Goal: Task Accomplishment & Management: Complete application form

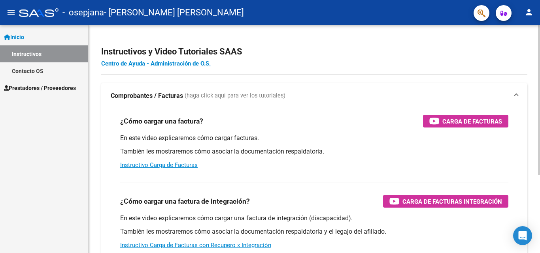
click at [329, 54] on h2 "Instructivos y Video Tutoriales SAAS" at bounding box center [314, 51] width 426 height 15
click at [8, 14] on mat-icon "menu" at bounding box center [10, 12] width 9 height 9
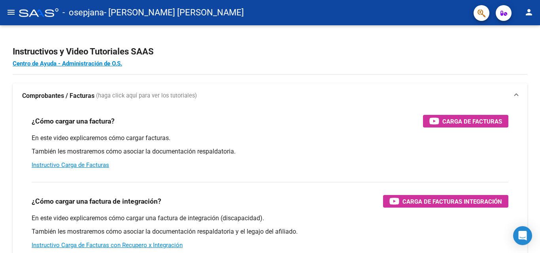
click at [8, 14] on mat-icon "menu" at bounding box center [10, 12] width 9 height 9
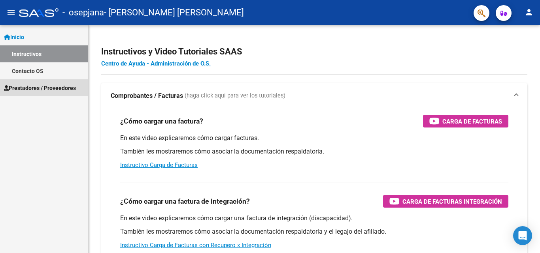
click at [40, 93] on link "Prestadores / Proveedores" at bounding box center [44, 87] width 88 height 17
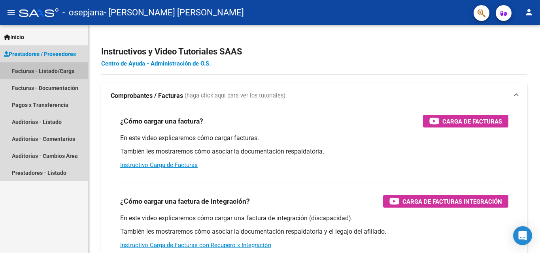
click at [70, 69] on link "Facturas - Listado/Carga" at bounding box center [44, 70] width 88 height 17
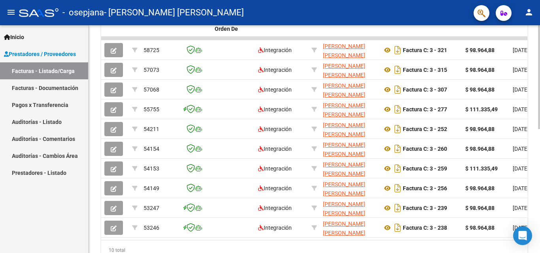
scroll to position [235, 0]
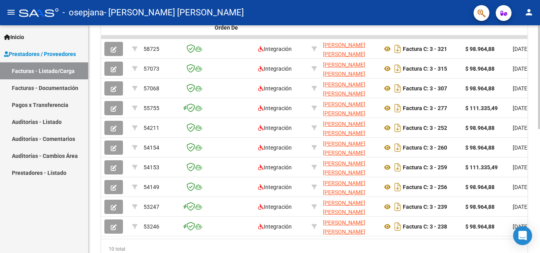
click at [536, 182] on div "Video tutorial PRESTADORES -> Listado de CPBTs Emitidos por Prestadores / Prove…" at bounding box center [314, 37] width 453 height 495
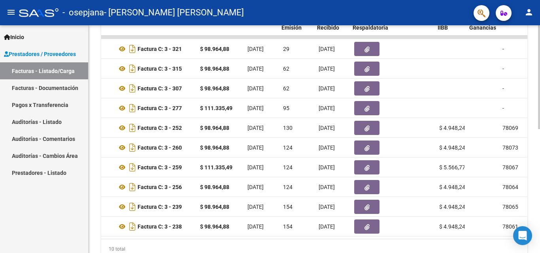
scroll to position [0, 267]
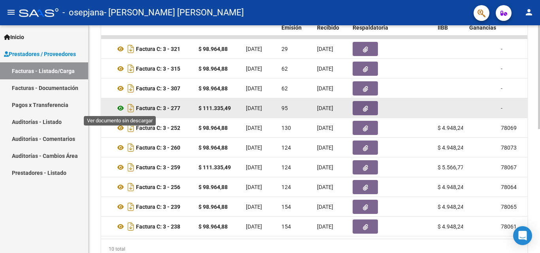
click at [119, 106] on icon at bounding box center [120, 108] width 10 height 9
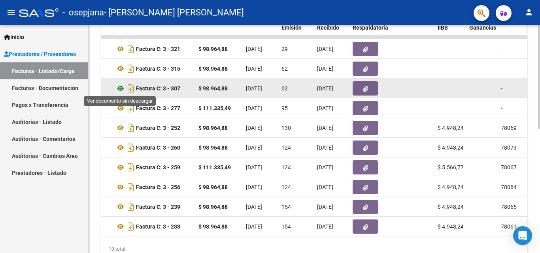
click at [121, 86] on icon at bounding box center [120, 88] width 10 height 9
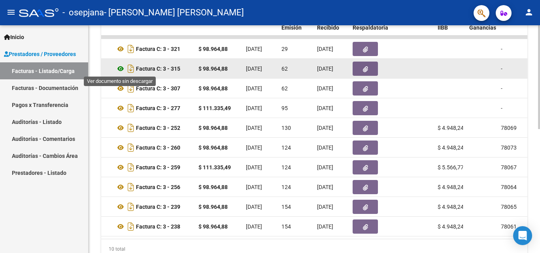
click at [119, 71] on icon at bounding box center [120, 68] width 10 height 9
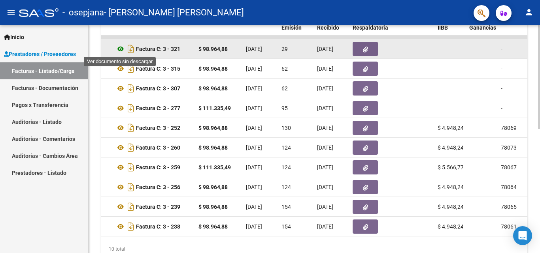
click at [120, 49] on icon at bounding box center [120, 48] width 10 height 9
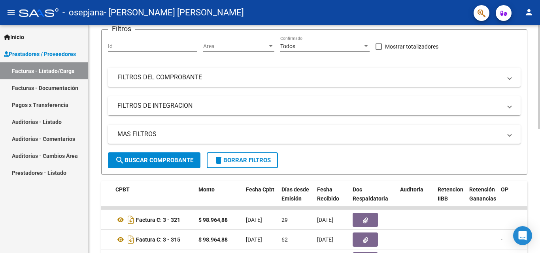
scroll to position [0, 0]
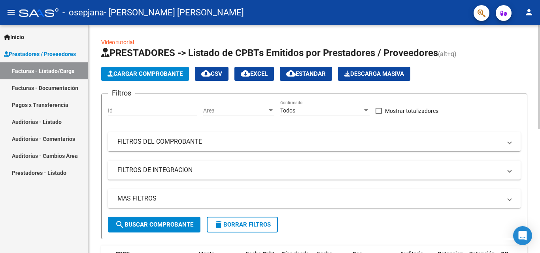
click at [177, 75] on span "Cargar Comprobante" at bounding box center [144, 73] width 75 height 7
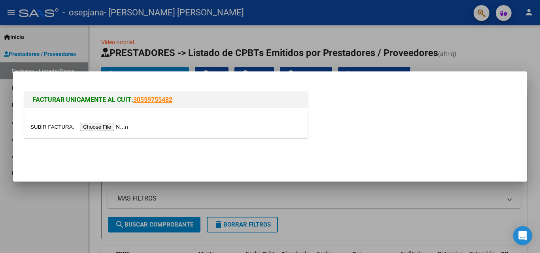
click at [123, 128] on input "file" at bounding box center [80, 127] width 100 height 8
click at [118, 125] on input "file" at bounding box center [80, 127] width 100 height 8
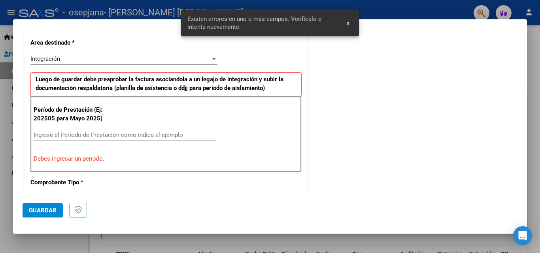
scroll to position [178, 0]
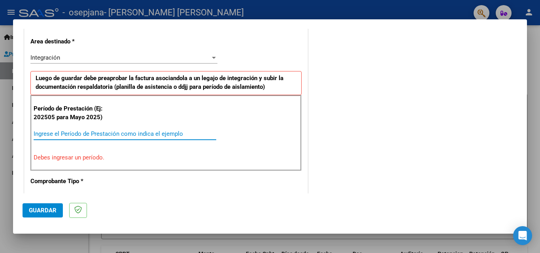
click at [73, 134] on input "Ingrese el Período de Prestación como indica el ejemplo" at bounding box center [125, 133] width 183 height 7
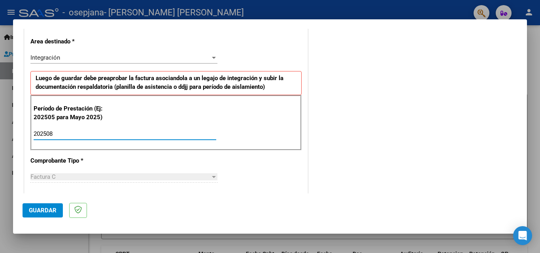
type input "202508"
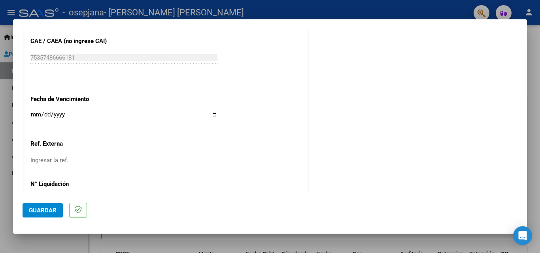
scroll to position [510, 0]
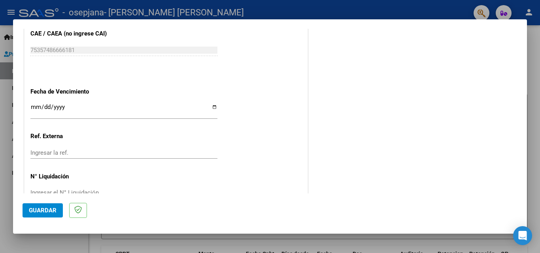
click at [212, 108] on input "Ingresar la fecha" at bounding box center [123, 110] width 187 height 13
type input "[DATE]"
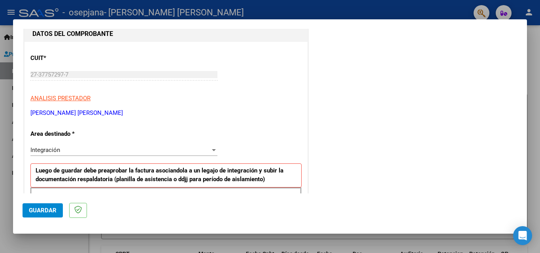
scroll to position [78, 0]
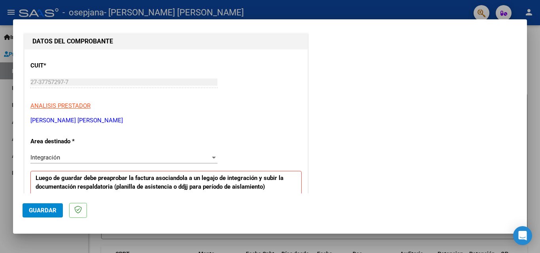
click at [192, 158] on div "Integración" at bounding box center [120, 157] width 180 height 7
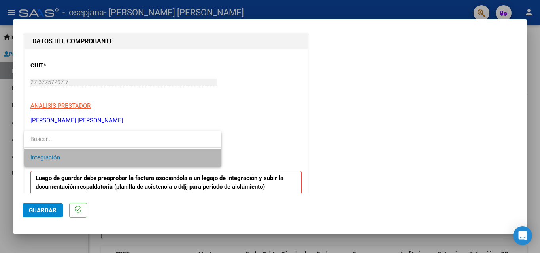
click at [192, 158] on span "Integración" at bounding box center [122, 158] width 184 height 18
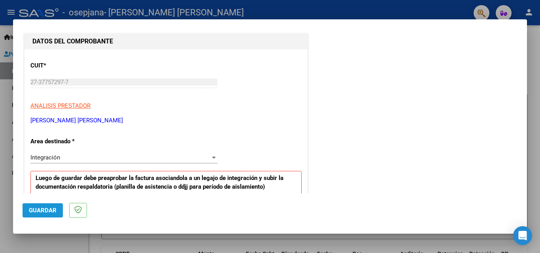
click at [42, 209] on span "Guardar" at bounding box center [43, 210] width 28 height 7
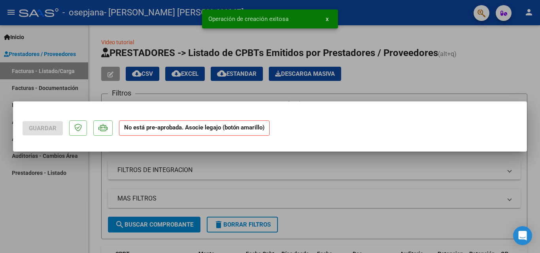
scroll to position [0, 0]
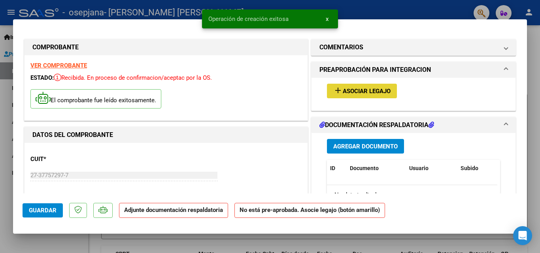
click at [364, 90] on span "Asociar Legajo" at bounding box center [367, 91] width 48 height 7
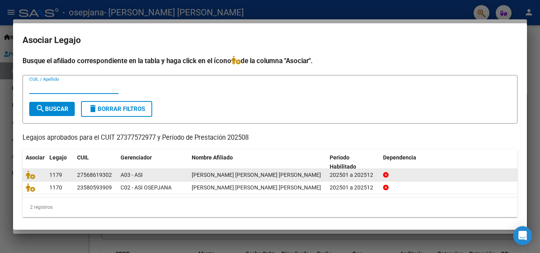
click at [93, 175] on div "27568619302" at bounding box center [94, 175] width 35 height 9
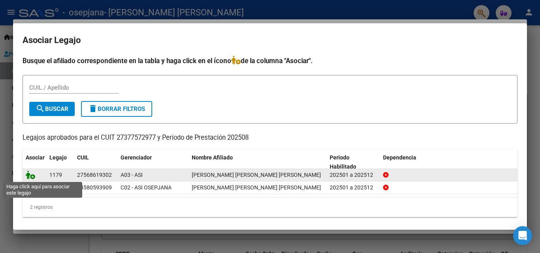
click at [31, 174] on icon at bounding box center [30, 175] width 9 height 9
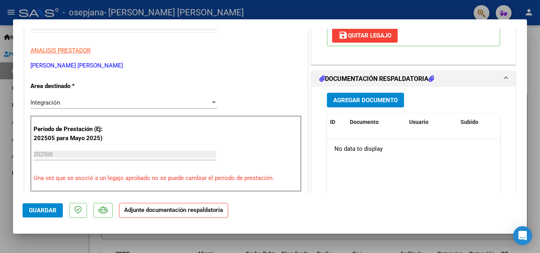
scroll to position [151, 0]
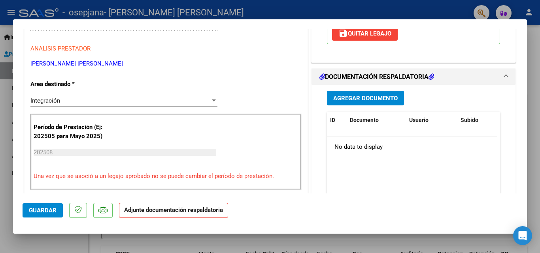
click at [388, 95] on span "Agregar Documento" at bounding box center [365, 98] width 64 height 7
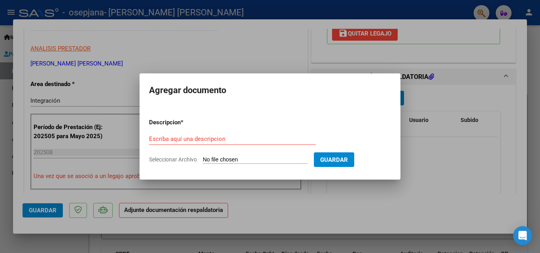
click at [226, 158] on input "Seleccionar Archivo" at bounding box center [255, 160] width 105 height 8
type input "C:\fakepath\[PERSON_NAME] (1).pdf"
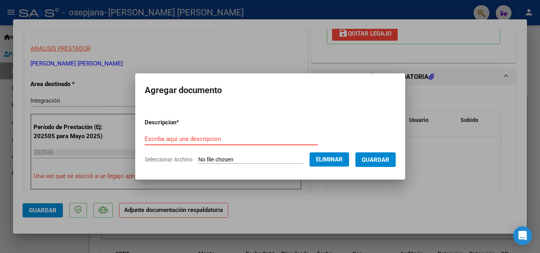
click at [262, 138] on input "Escriba aquí una descripcion" at bounding box center [231, 139] width 173 height 7
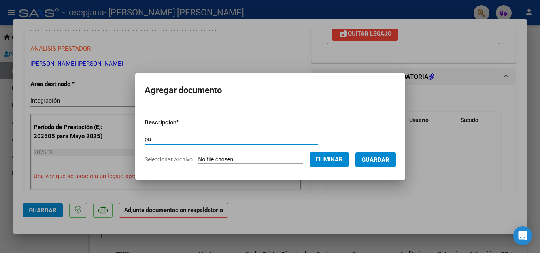
type input "pa"
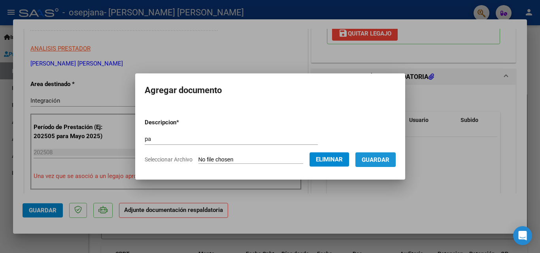
click at [372, 158] on span "Guardar" at bounding box center [375, 159] width 28 height 7
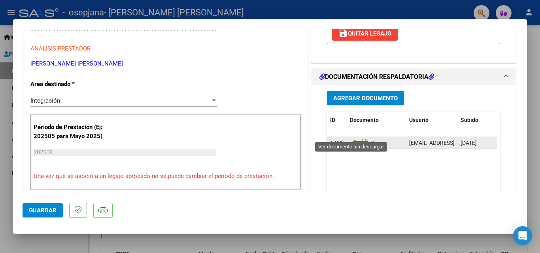
click at [352, 138] on icon at bounding box center [355, 142] width 10 height 9
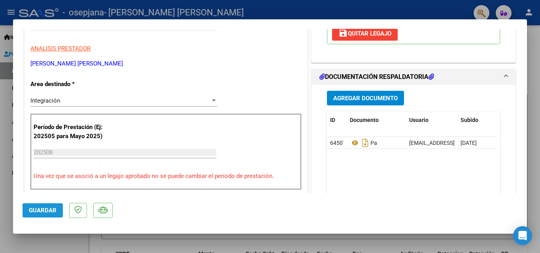
click at [40, 213] on span "Guardar" at bounding box center [43, 210] width 28 height 7
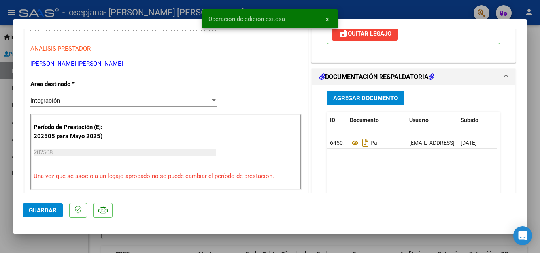
click at [531, 52] on div at bounding box center [270, 126] width 540 height 253
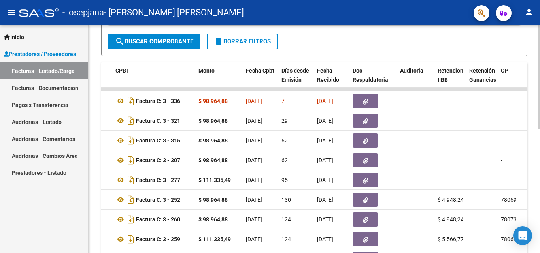
scroll to position [184, 0]
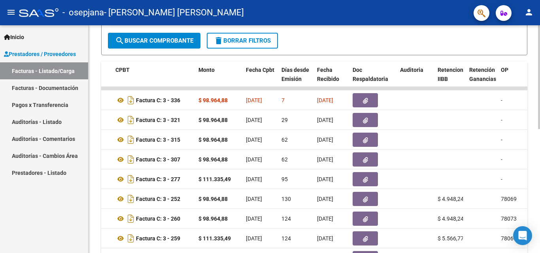
click at [539, 136] on div at bounding box center [539, 163] width 2 height 104
